Goal: Task Accomplishment & Management: Complete application form

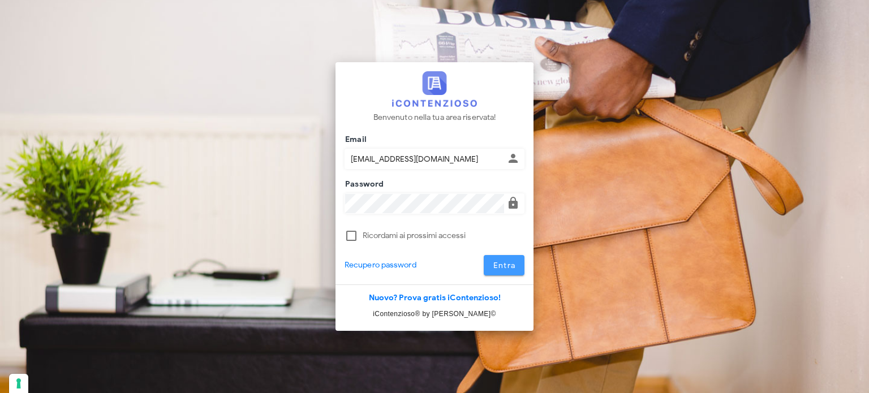
click at [498, 266] on span "Entra" at bounding box center [504, 266] width 23 height 10
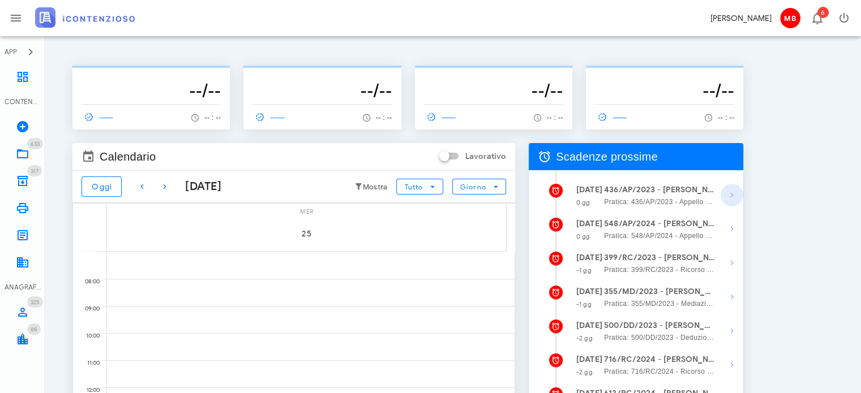
click at [733, 193] on icon "button" at bounding box center [732, 195] width 14 height 14
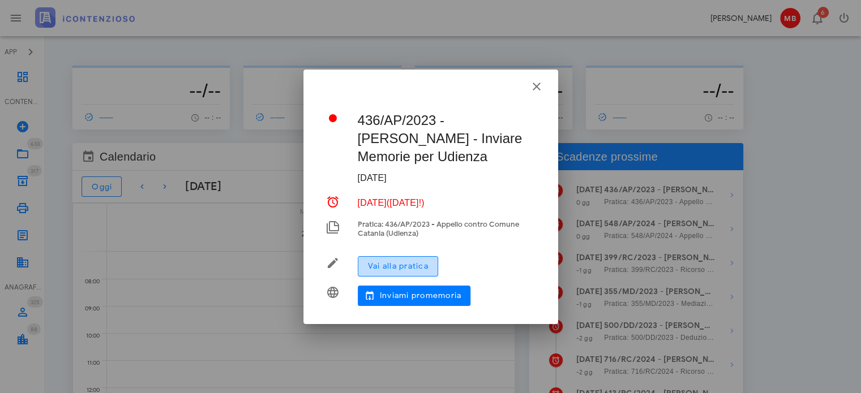
click at [400, 256] on button "Vai alla pratica" at bounding box center [398, 266] width 80 height 20
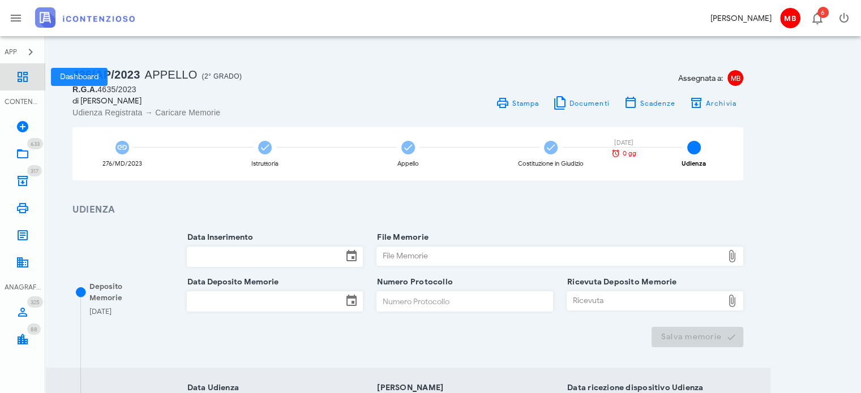
click at [21, 79] on icon at bounding box center [23, 77] width 14 height 14
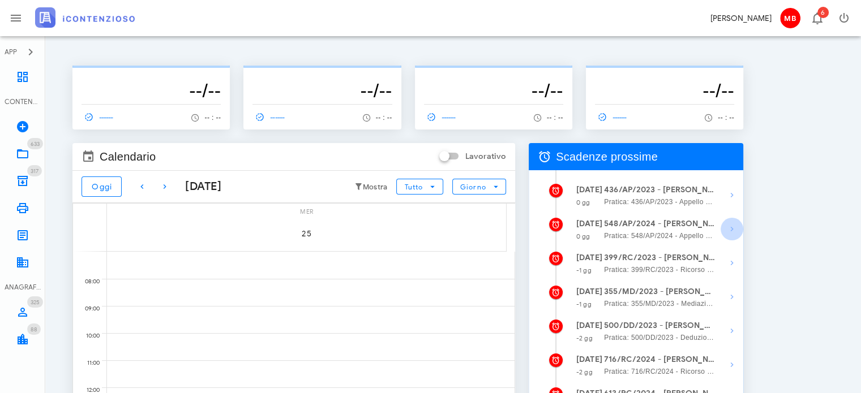
click at [729, 231] on icon "button" at bounding box center [732, 229] width 14 height 14
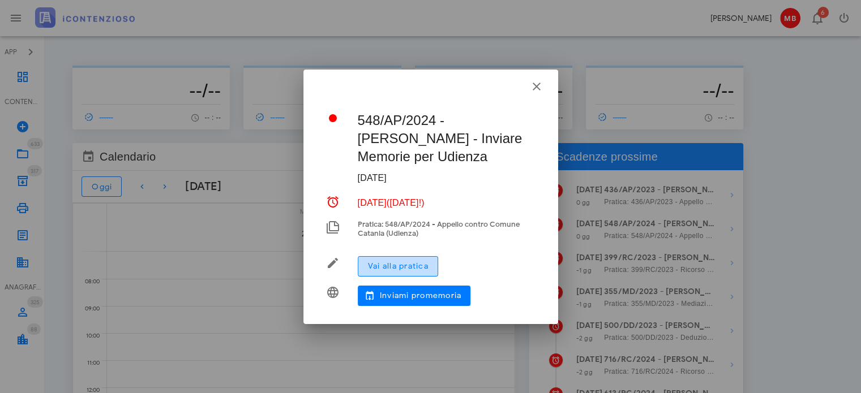
click at [395, 262] on span "Vai alla pratica" at bounding box center [397, 266] width 61 height 10
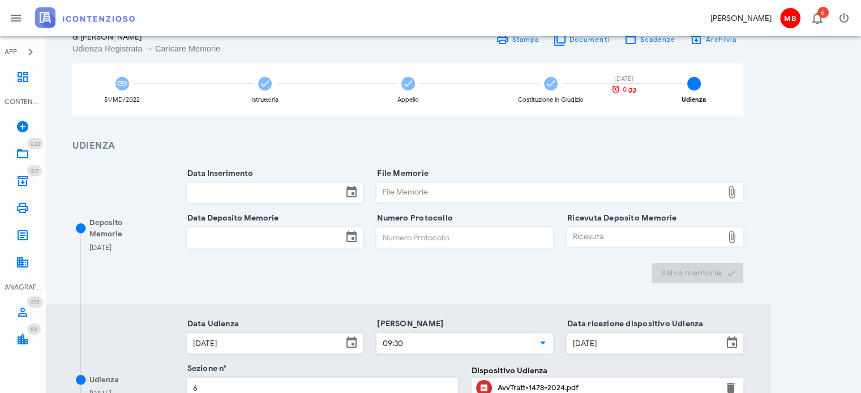
scroll to position [113, 0]
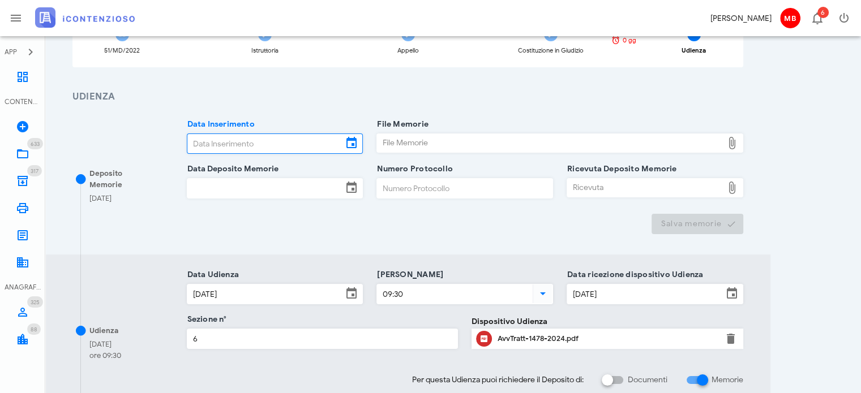
click at [278, 145] on input "Data Inserimento" at bounding box center [265, 143] width 156 height 19
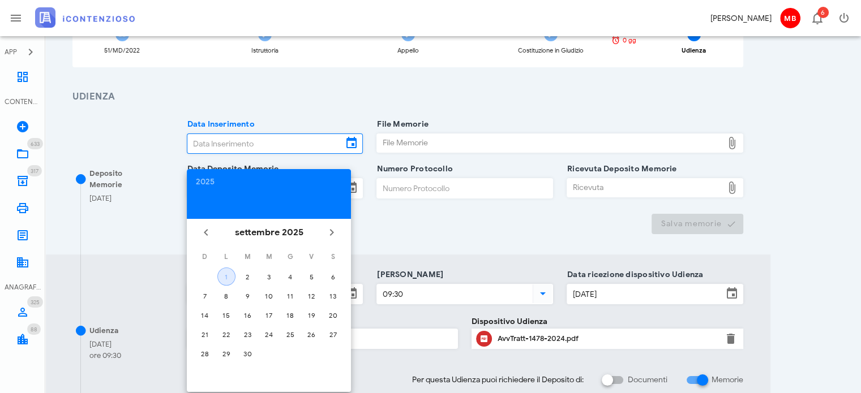
click at [224, 278] on div "1" at bounding box center [226, 277] width 17 height 8
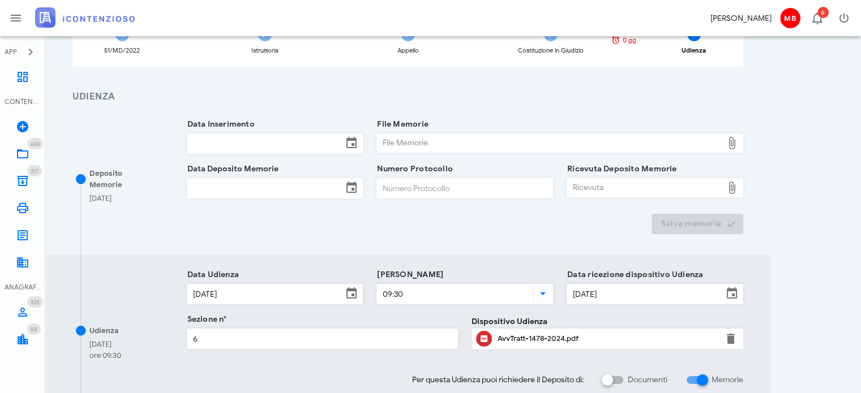
type input "01/09/2025"
click at [221, 183] on input "Data Deposito Memorie" at bounding box center [265, 188] width 156 height 19
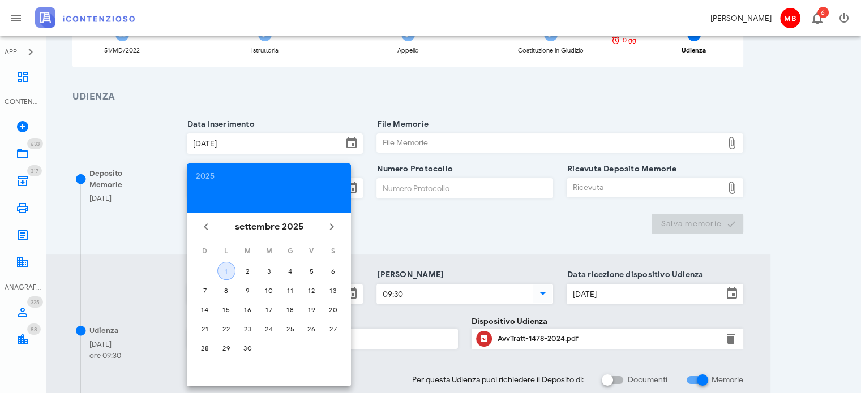
drag, startPoint x: 231, startPoint y: 270, endPoint x: 271, endPoint y: 244, distance: 47.1
click at [231, 270] on div "1" at bounding box center [226, 271] width 17 height 8
type input "01/09/2025"
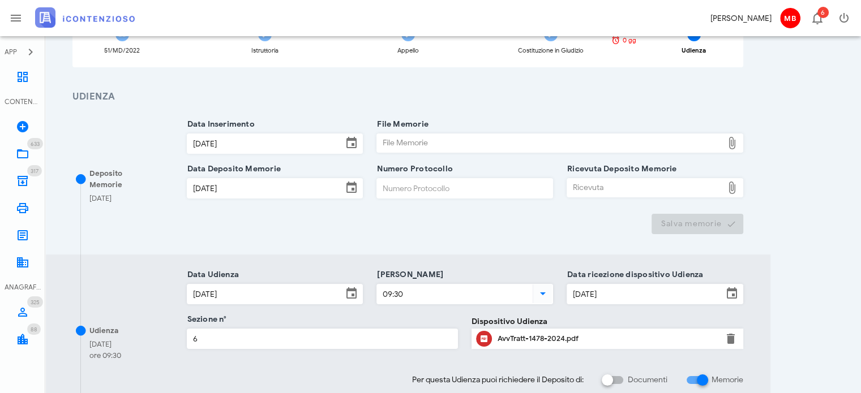
click at [418, 140] on div "File Memorie" at bounding box center [550, 143] width 346 height 18
type input "C:\fakepath\memorie.pdf"
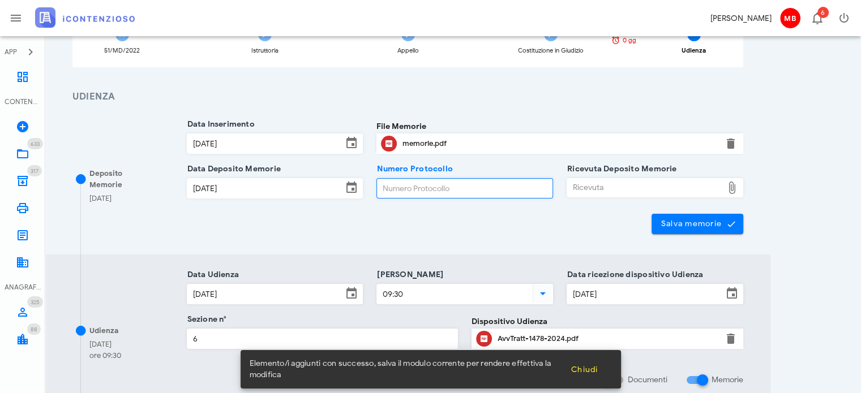
click at [453, 187] on input "Numero Protocollo" at bounding box center [464, 188] width 175 height 19
type input "66"
click at [588, 187] on div "Ricevuta" at bounding box center [645, 188] width 156 height 18
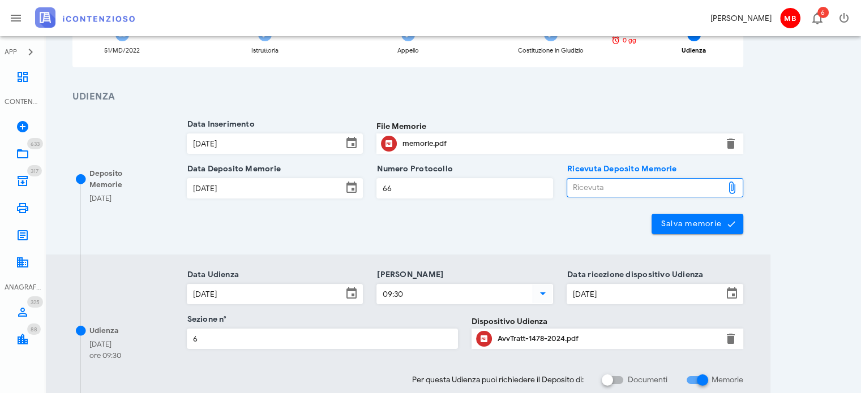
type input "C:\fakepath\NIR_D-3631769-2025.pdf"
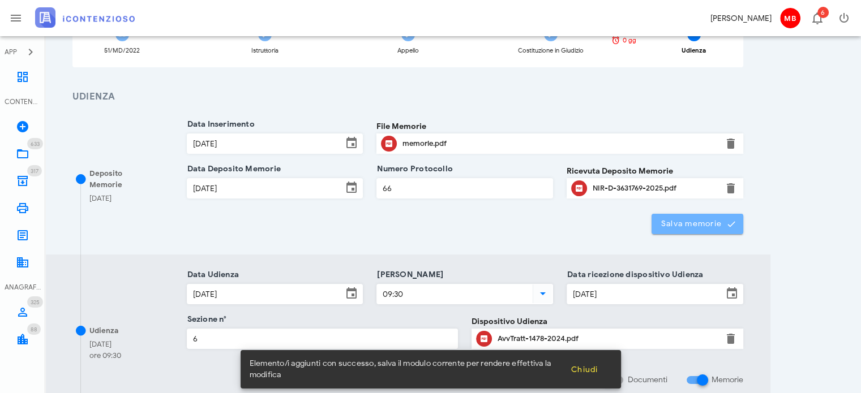
click at [688, 227] on span "Salva memorie" at bounding box center [697, 224] width 74 height 10
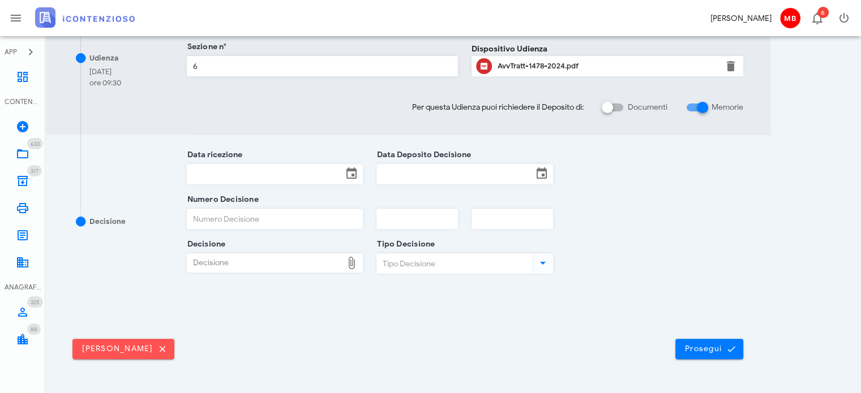
scroll to position [416, 0]
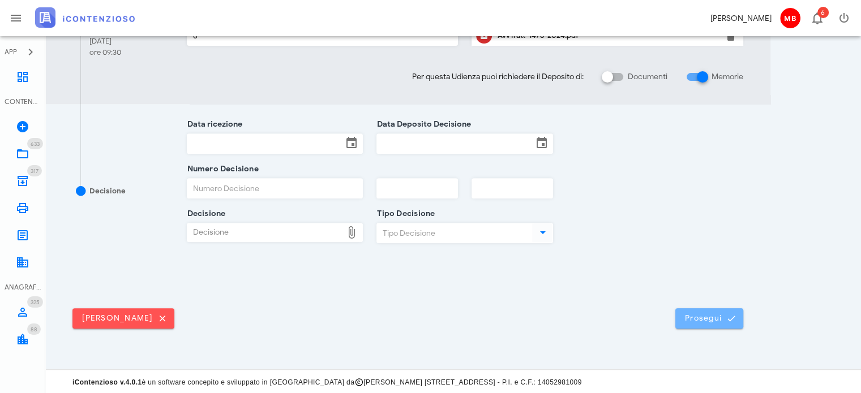
click at [707, 313] on span "Prosegui" at bounding box center [709, 318] width 50 height 10
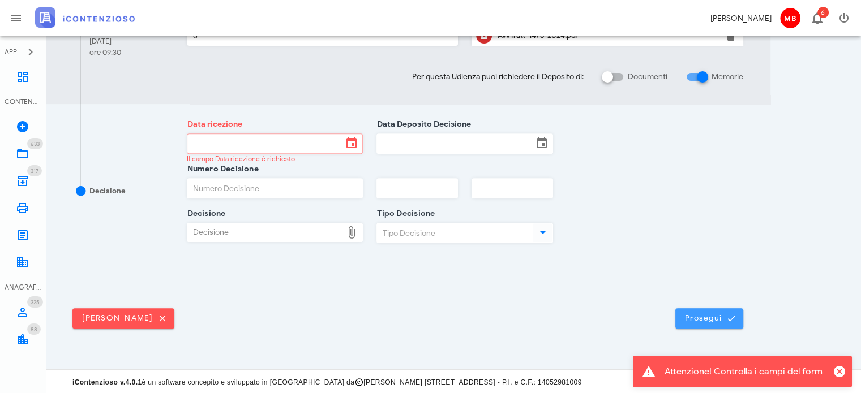
click at [698, 308] on button "Prosegui" at bounding box center [709, 318] width 68 height 20
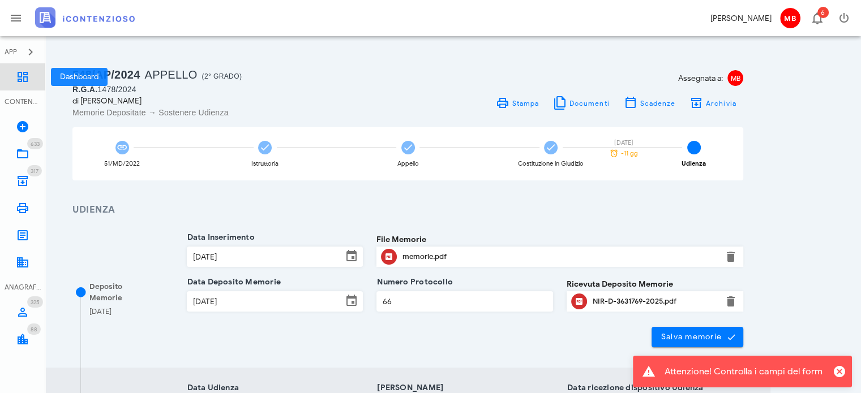
click at [18, 81] on icon at bounding box center [23, 77] width 14 height 14
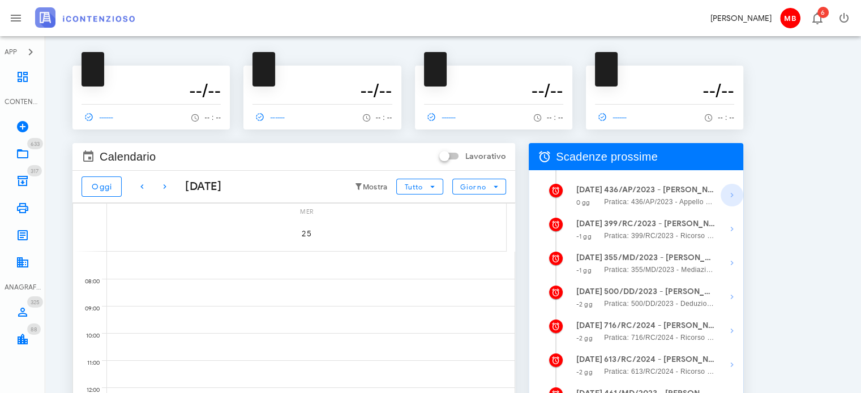
click at [731, 197] on icon "button" at bounding box center [732, 195] width 14 height 14
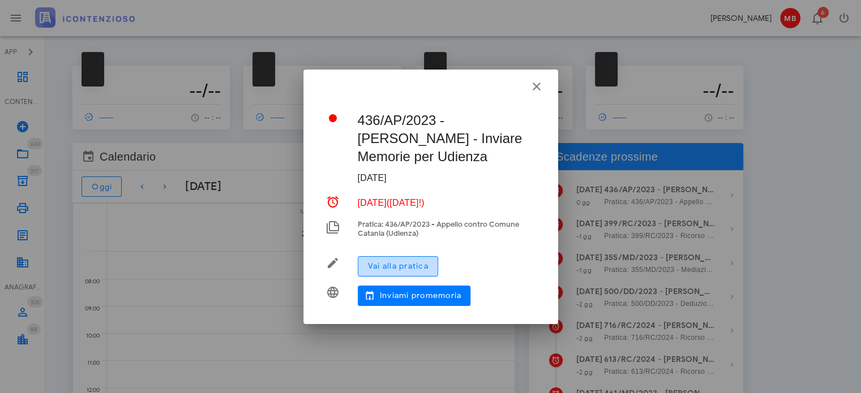
click at [401, 261] on span "Vai alla pratica" at bounding box center [397, 266] width 61 height 10
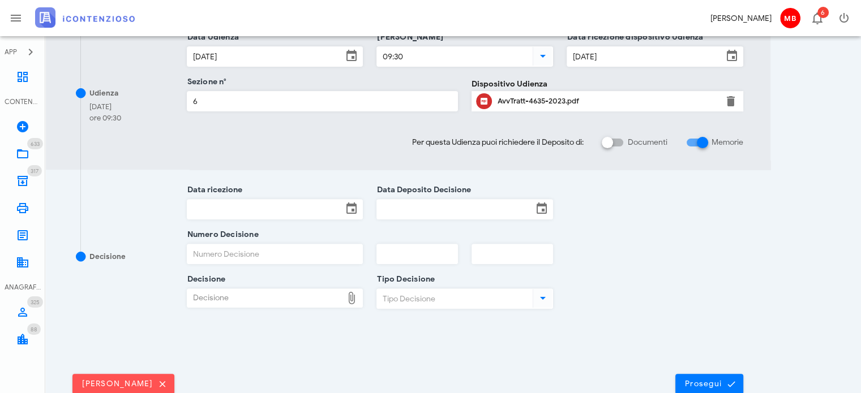
scroll to position [283, 0]
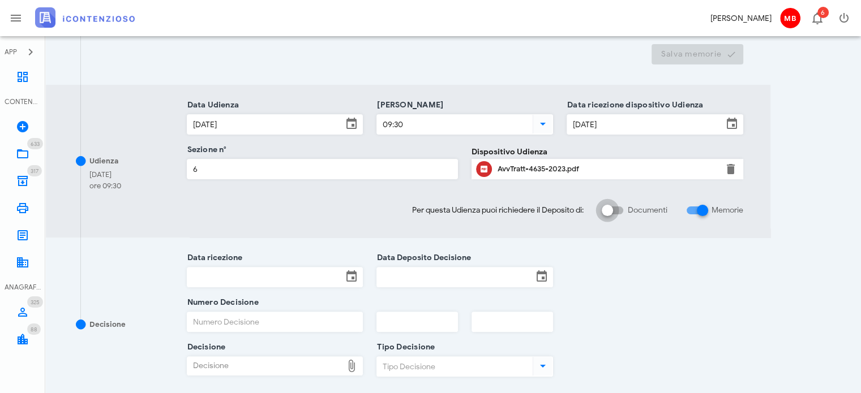
click at [609, 214] on div at bounding box center [607, 210] width 19 height 19
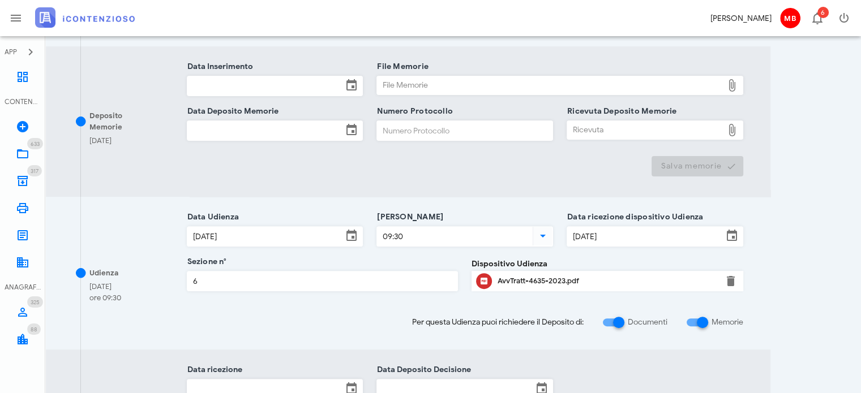
scroll to position [340, 0]
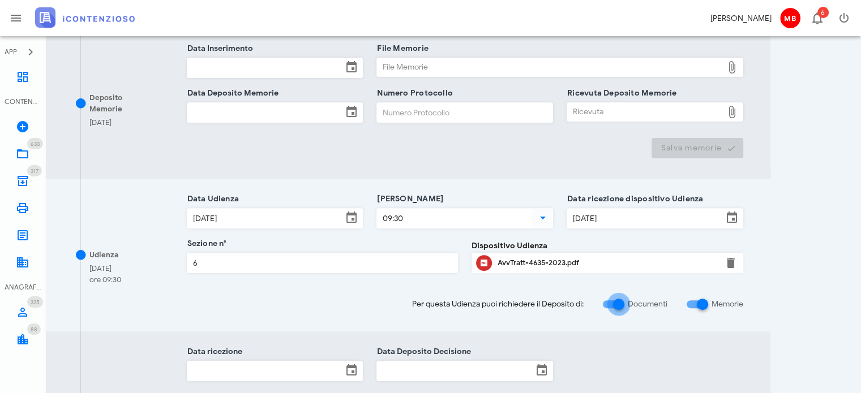
click at [618, 303] on div at bounding box center [618, 304] width 19 height 19
checkbox input "false"
